Goal: Information Seeking & Learning: Learn about a topic

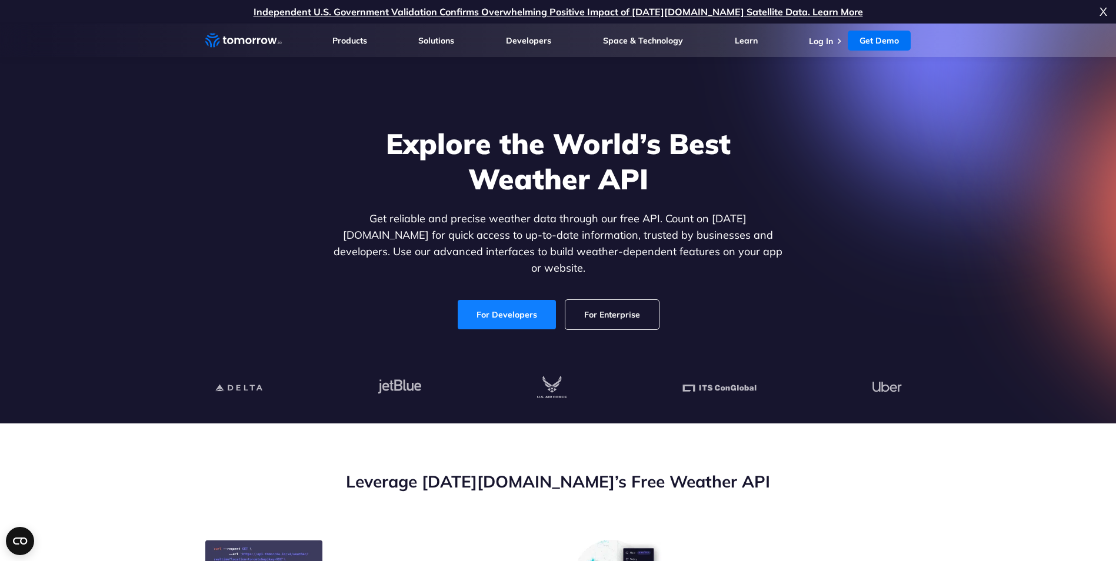
click at [496, 307] on link "For Developers" at bounding box center [507, 314] width 98 height 29
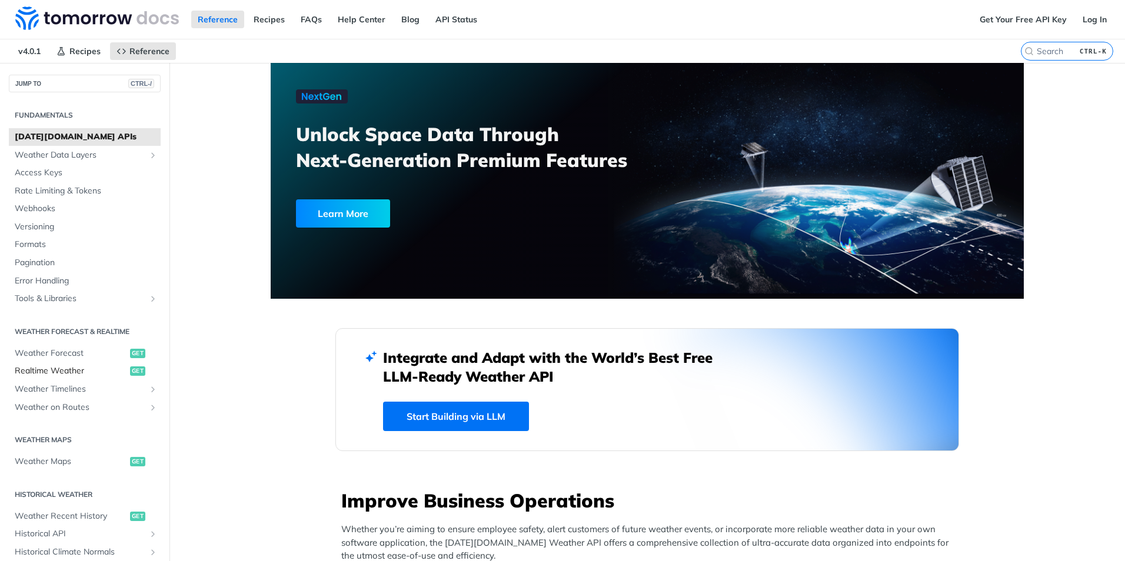
click at [79, 373] on span "Realtime Weather" at bounding box center [71, 371] width 112 height 12
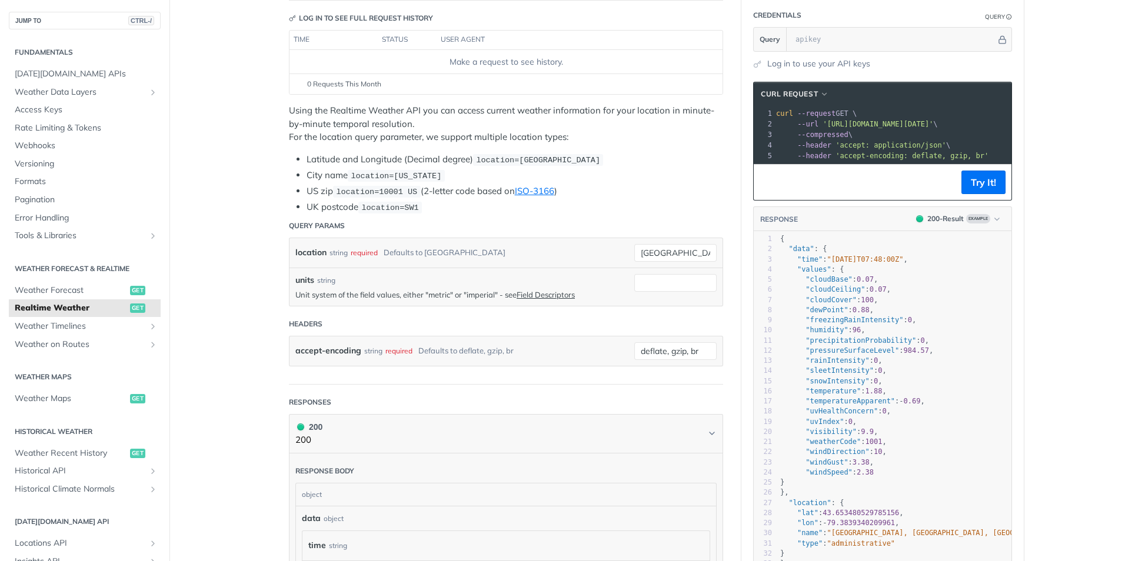
scroll to position [235, 0]
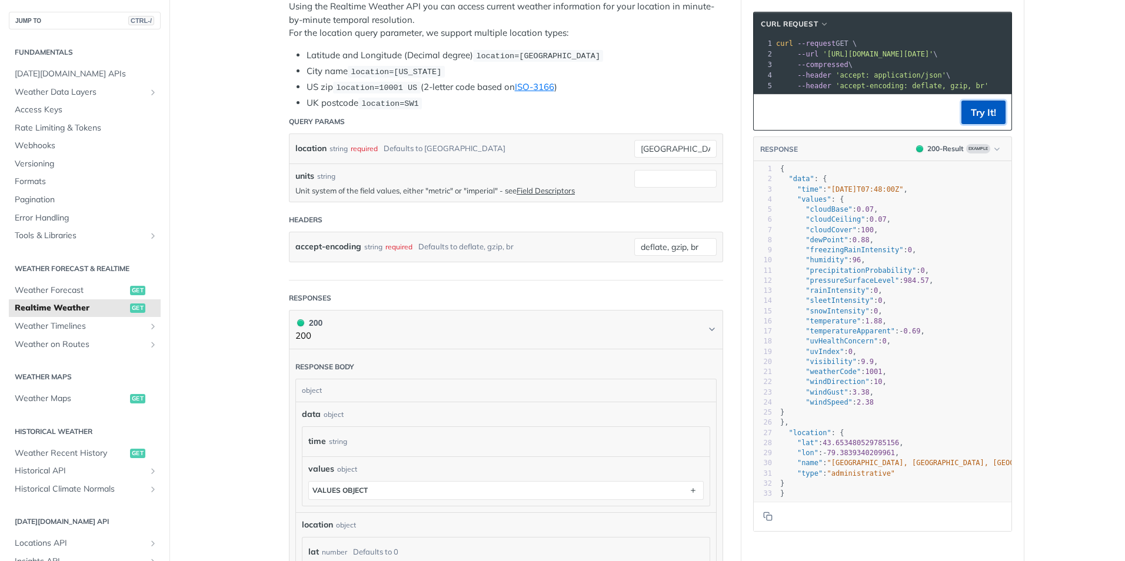
click at [963, 119] on button "Try It!" at bounding box center [983, 113] width 44 height 24
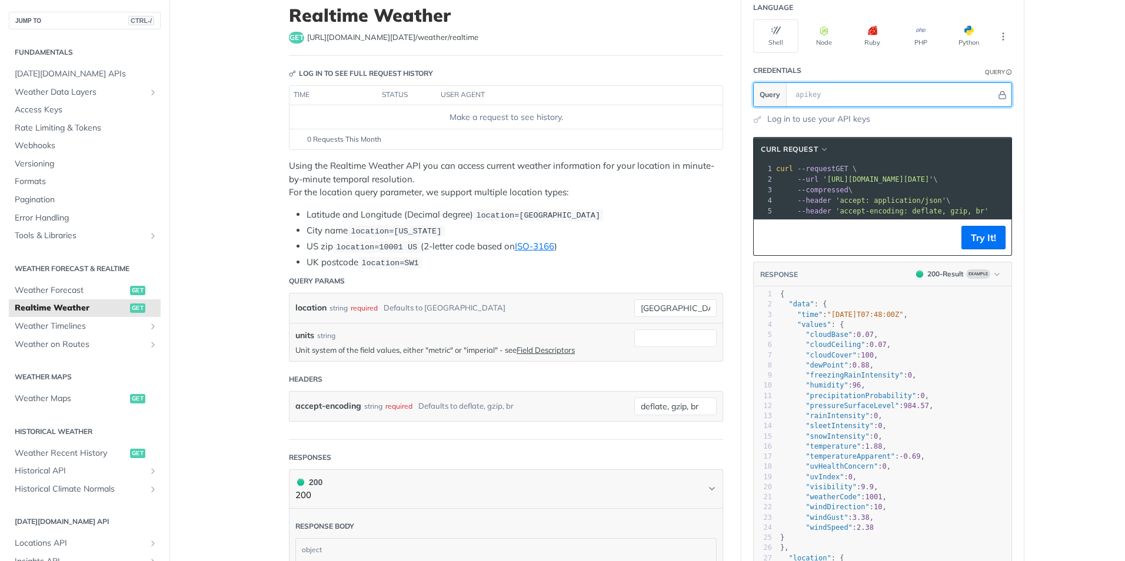
scroll to position [0, 0]
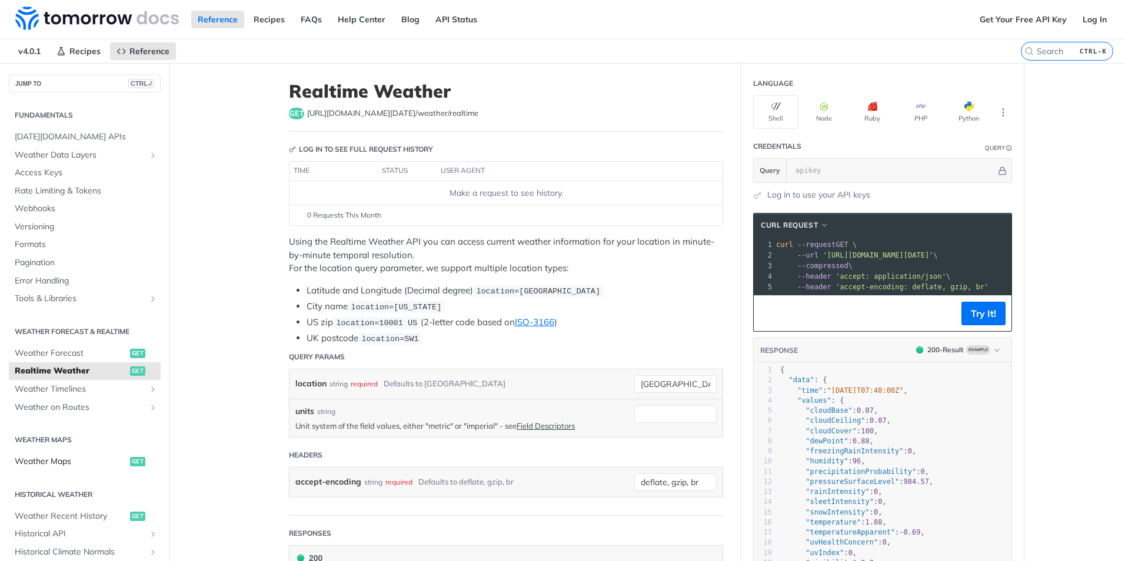
click at [113, 458] on span "Weather Maps" at bounding box center [71, 462] width 112 height 12
